Goal: Navigation & Orientation: Find specific page/section

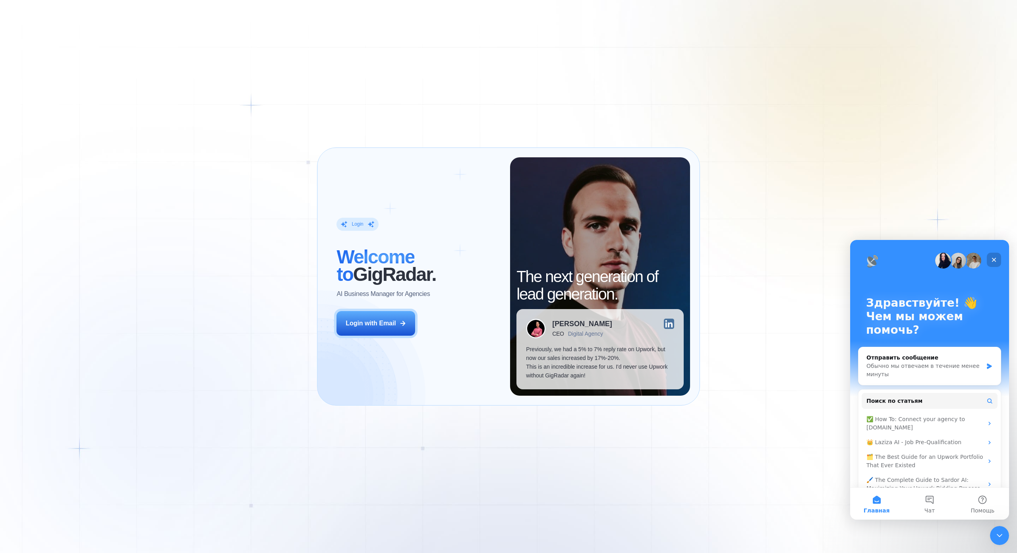
click at [994, 257] on icon "Закрыть" at bounding box center [994, 260] width 6 height 6
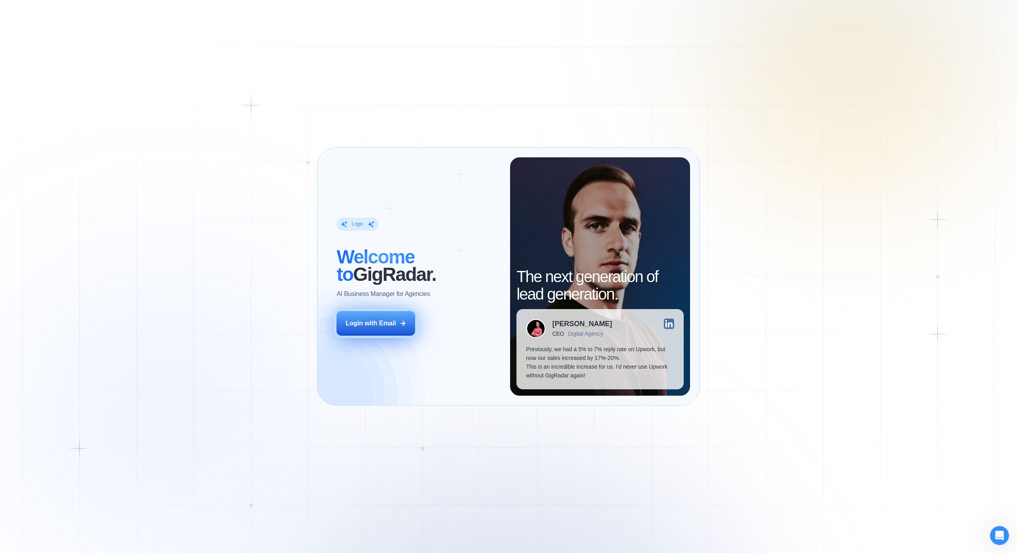
click at [401, 321] on icon at bounding box center [403, 323] width 4 height 4
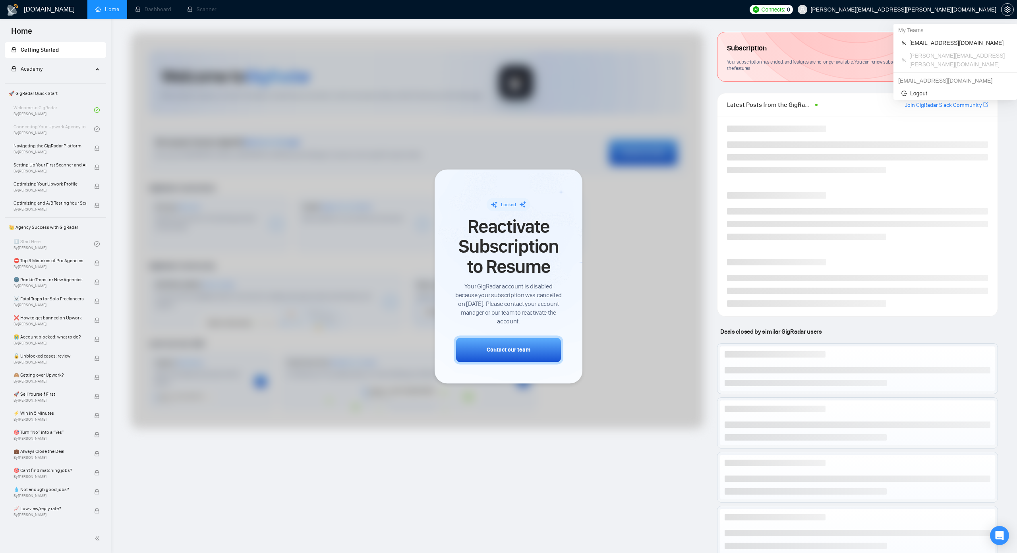
click at [951, 10] on span "anna.krebs@creativeit.io" at bounding box center [904, 10] width 186 height 0
click at [940, 43] on span "dzmitry.niachuivitser@creativeit.io" at bounding box center [960, 43] width 100 height 9
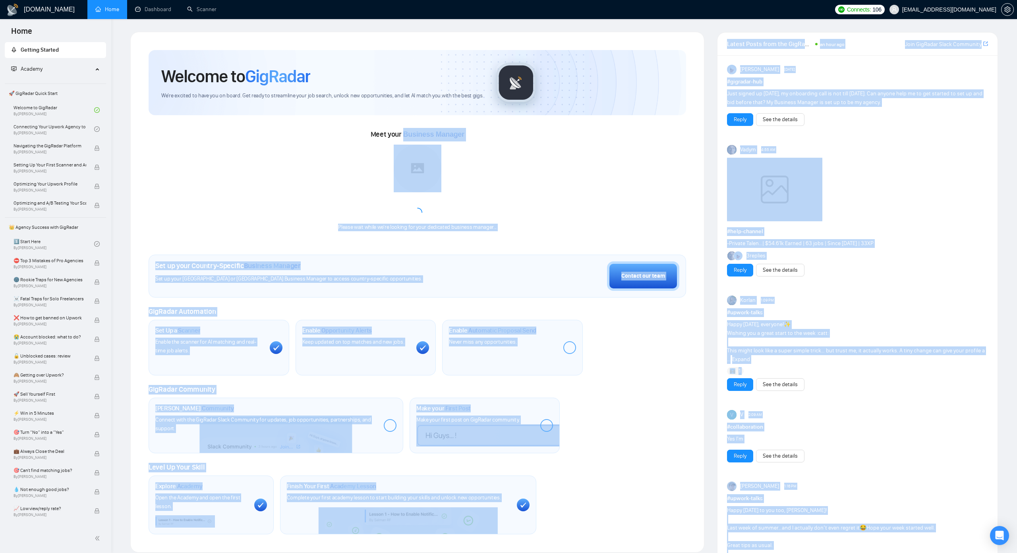
click at [403, 135] on span "Business Manager" at bounding box center [433, 134] width 61 height 8
click at [404, 134] on span "Business Manager" at bounding box center [433, 134] width 61 height 8
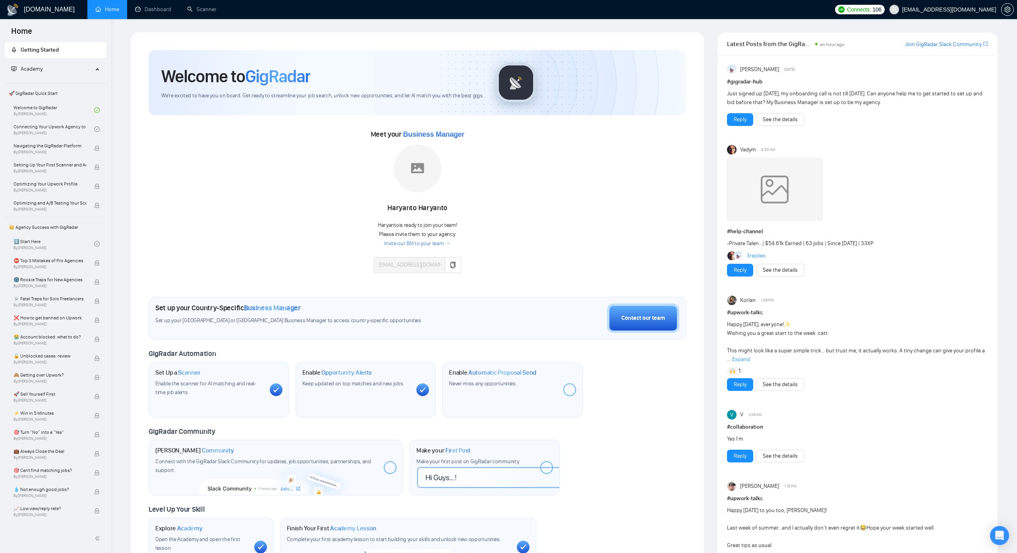
click at [403, 134] on span "Business Manager" at bounding box center [433, 134] width 61 height 8
click at [759, 95] on span "Just signed up yesterday, my onboarding call is not till Aug 26. Can anyone hel…" at bounding box center [854, 97] width 255 height 15
